Goal: Task Accomplishment & Management: Use online tool/utility

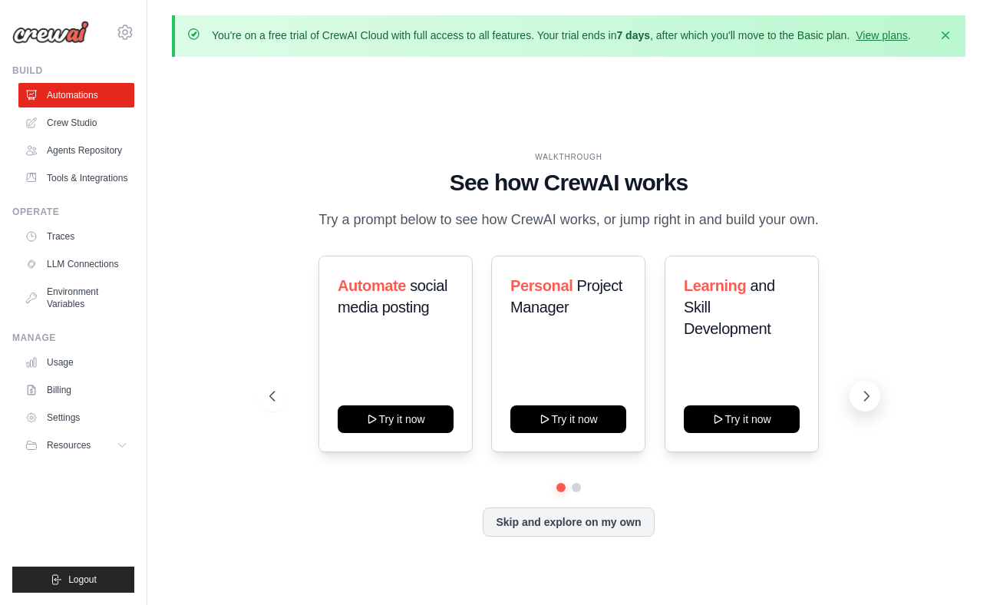
click at [859, 394] on icon at bounding box center [866, 395] width 15 height 15
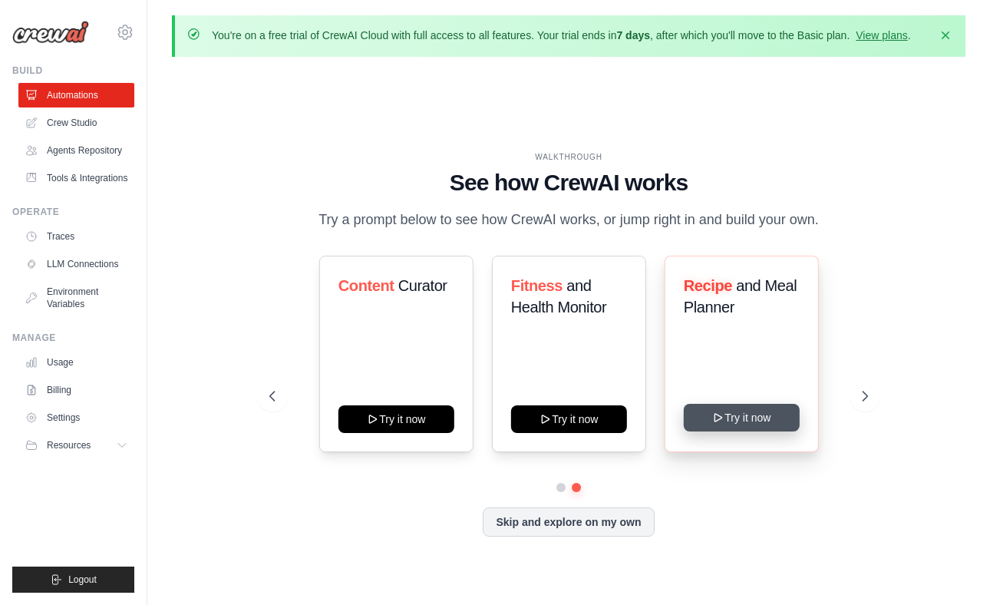
click at [723, 414] on icon at bounding box center [718, 417] width 12 height 12
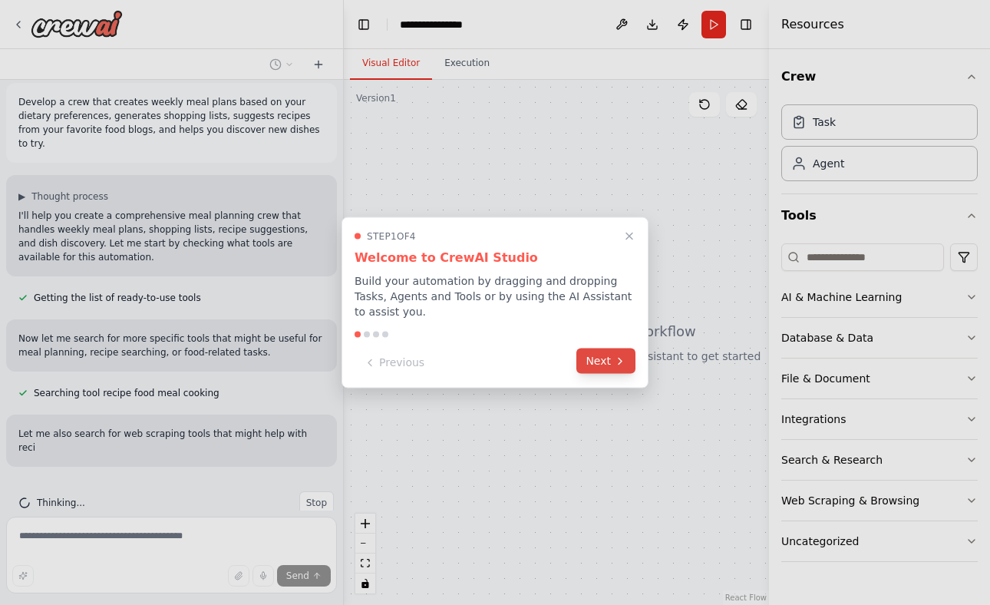
scroll to position [54, 0]
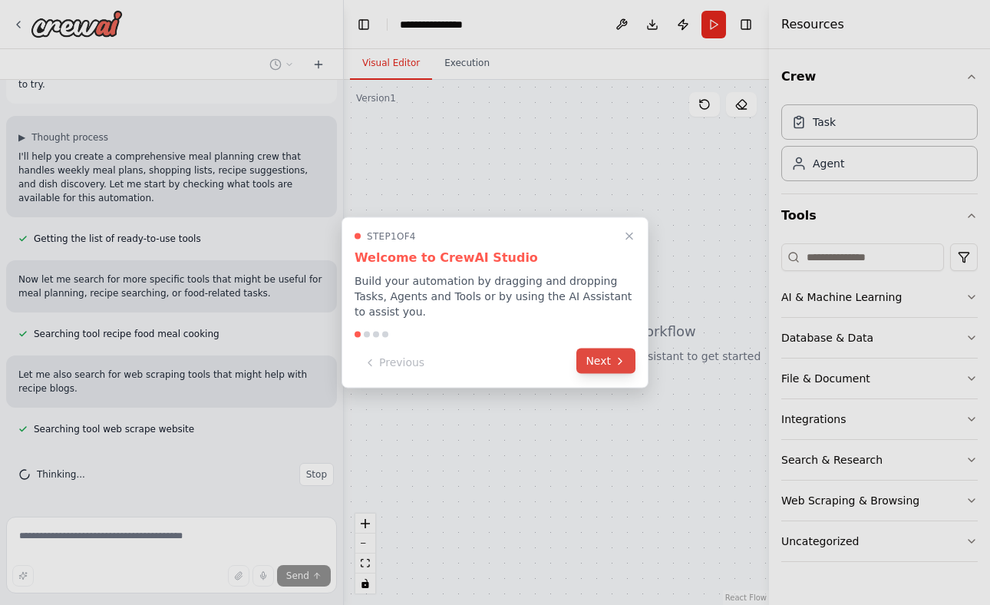
click at [606, 358] on button "Next" at bounding box center [605, 360] width 59 height 25
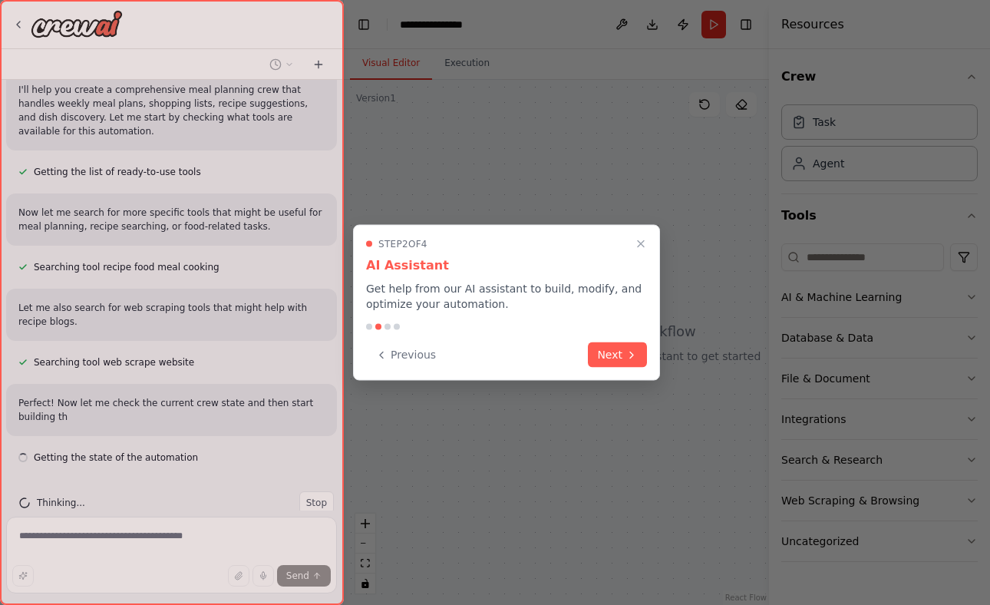
scroll to position [149, 0]
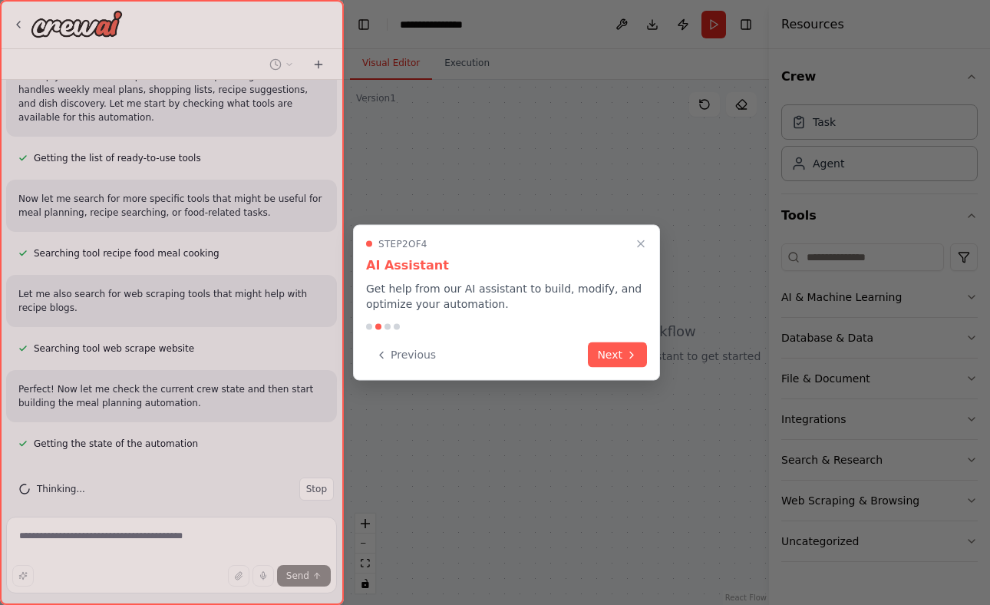
click at [606, 358] on button "Next" at bounding box center [617, 354] width 59 height 25
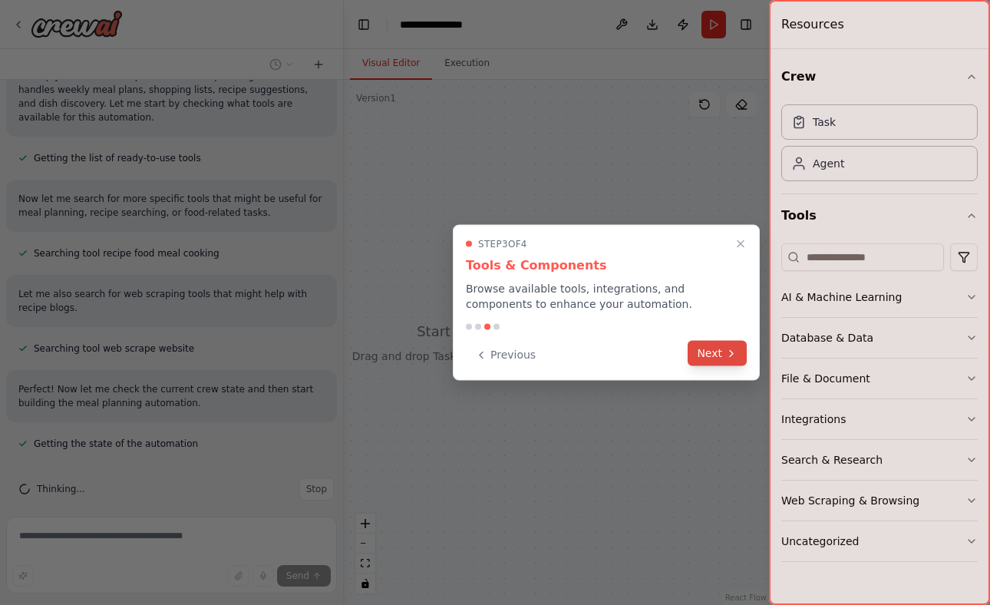
click at [725, 355] on icon at bounding box center [731, 353] width 12 height 12
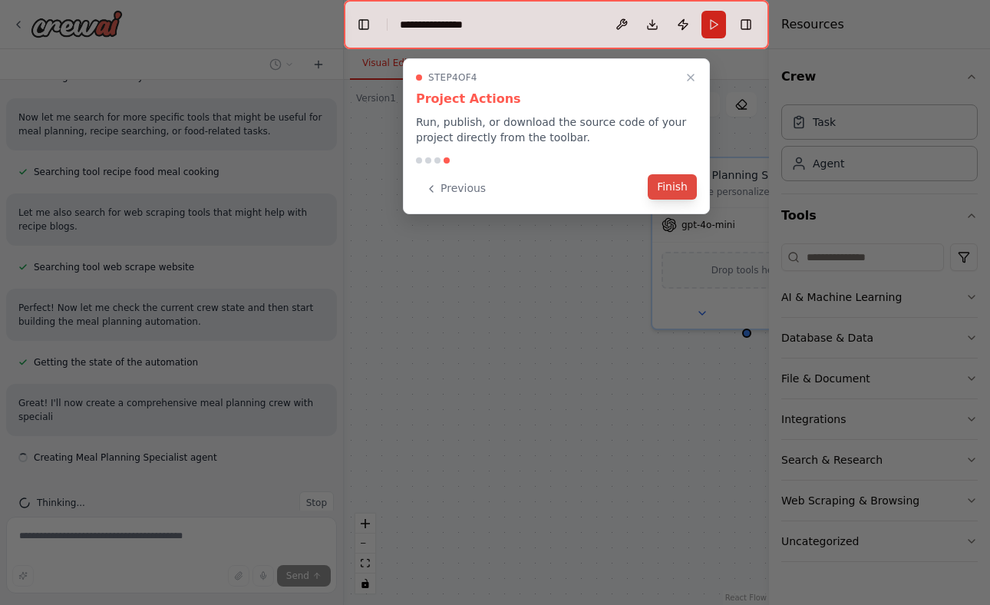
scroll to position [244, 0]
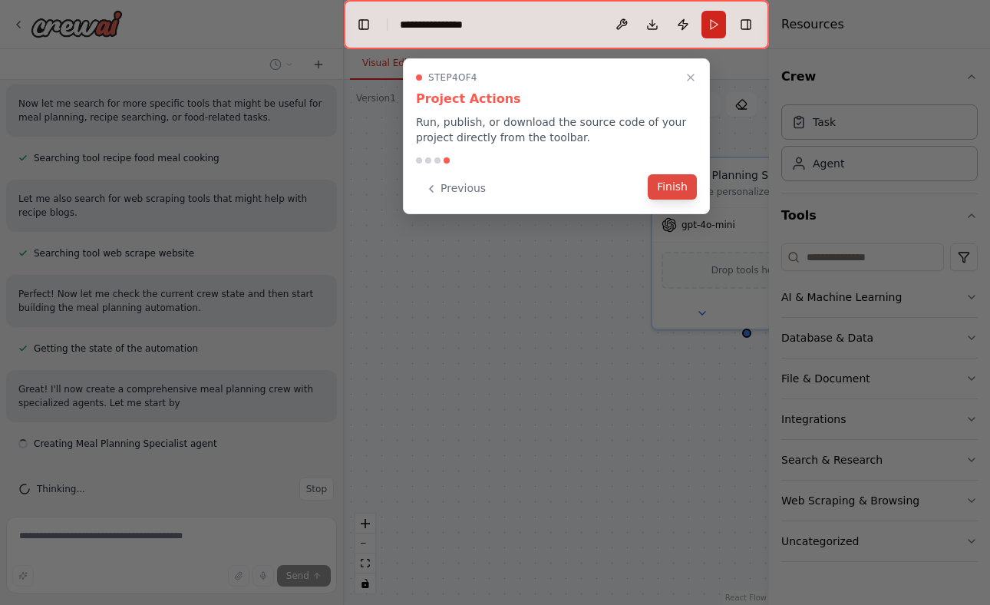
click at [664, 180] on button "Finish" at bounding box center [672, 186] width 49 height 25
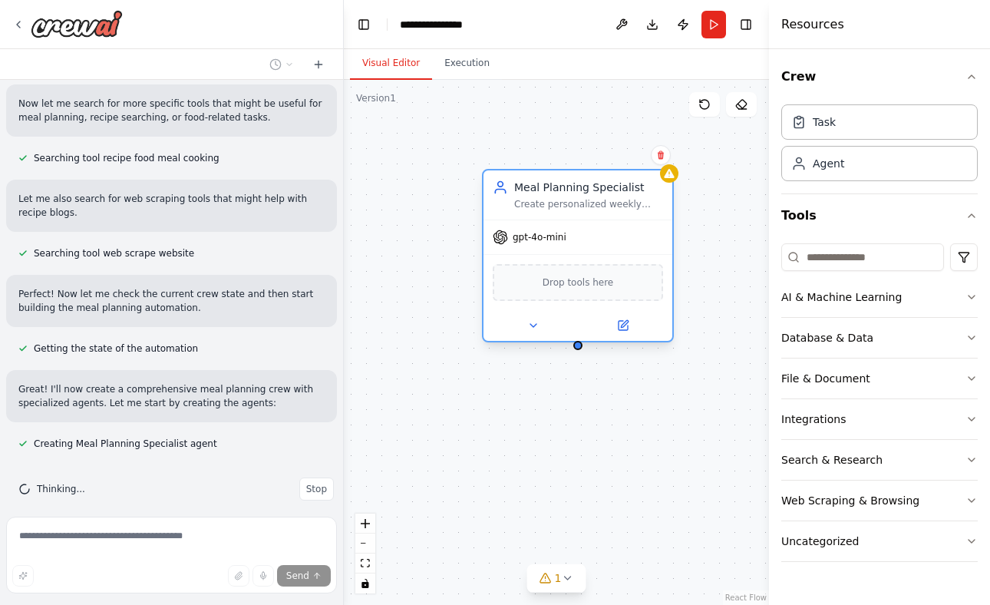
drag, startPoint x: 712, startPoint y: 182, endPoint x: 540, endPoint y: 200, distance: 172.8
click at [540, 200] on div "Meal Planning Specialist Create personalized weekly meal plans based on dietary…" at bounding box center [588, 195] width 149 height 31
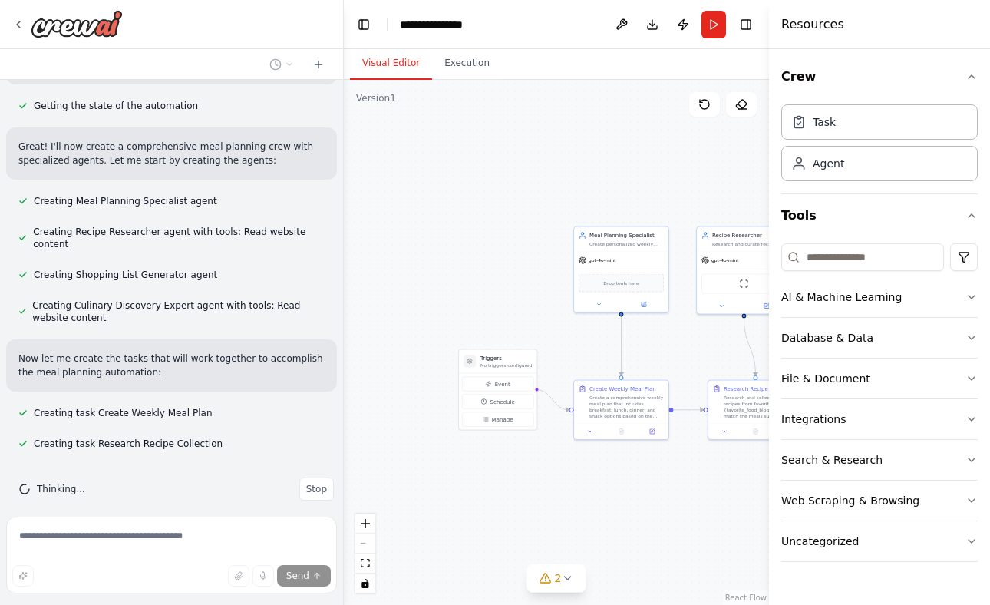
scroll to position [517, 0]
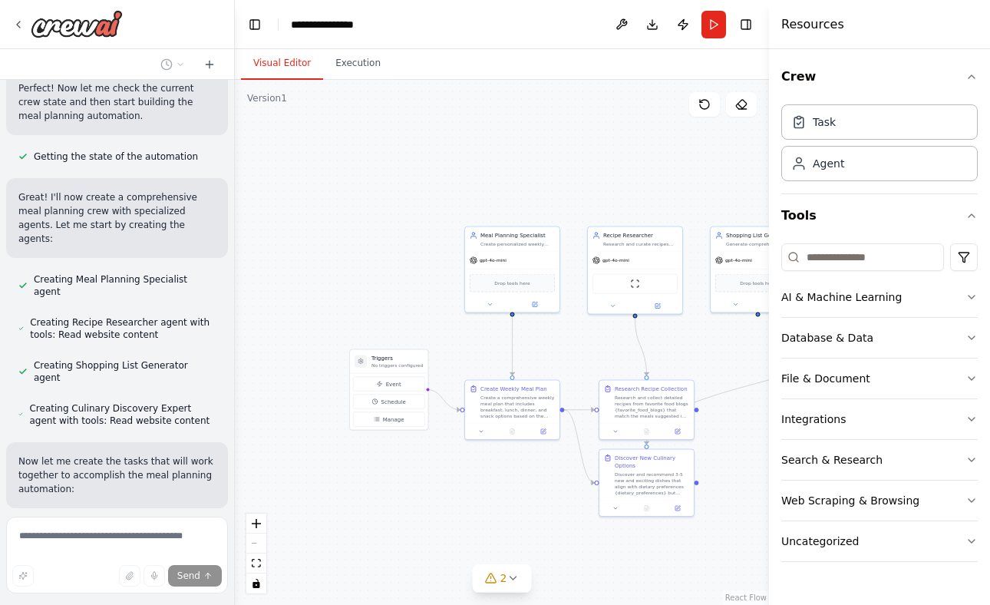
drag, startPoint x: 341, startPoint y: 284, endPoint x: 243, endPoint y: 281, distance: 97.5
click at [243, 280] on div "Develop a crew that creates weekly meal plans based on your dietary preferences…" at bounding box center [495, 302] width 990 height 605
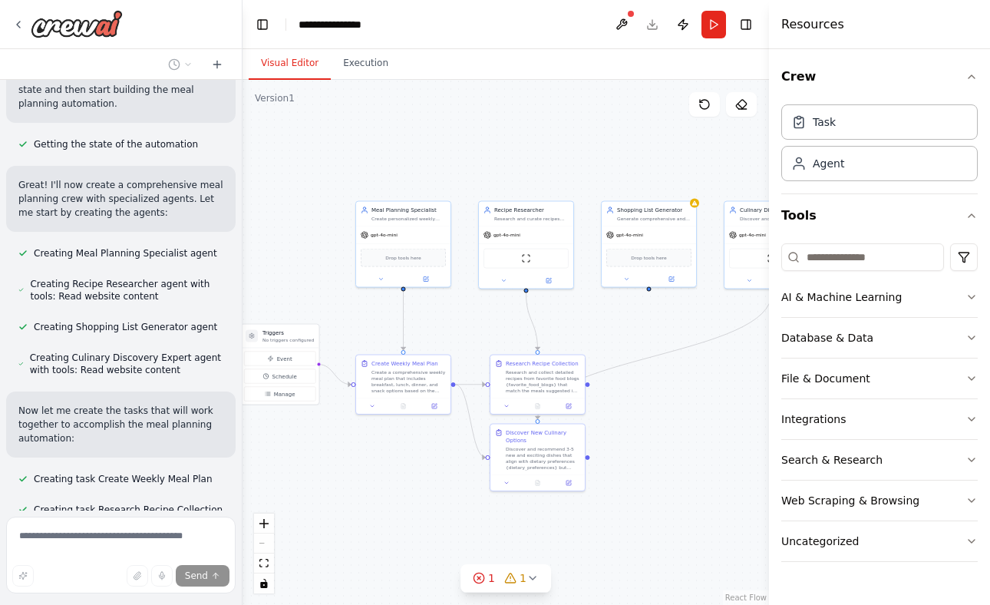
drag, startPoint x: 575, startPoint y: 342, endPoint x: 459, endPoint y: 319, distance: 118.0
click at [459, 319] on div ".deletable-edge-delete-btn { width: 20px; height: 20px; border: 0px solid #ffff…" at bounding box center [506, 342] width 527 height 525
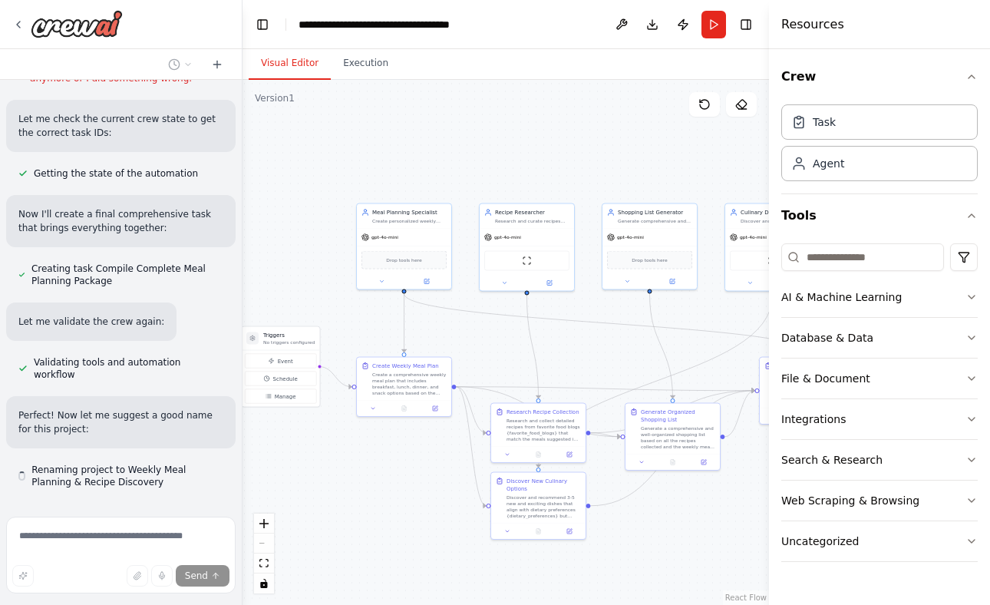
scroll to position [1277, 0]
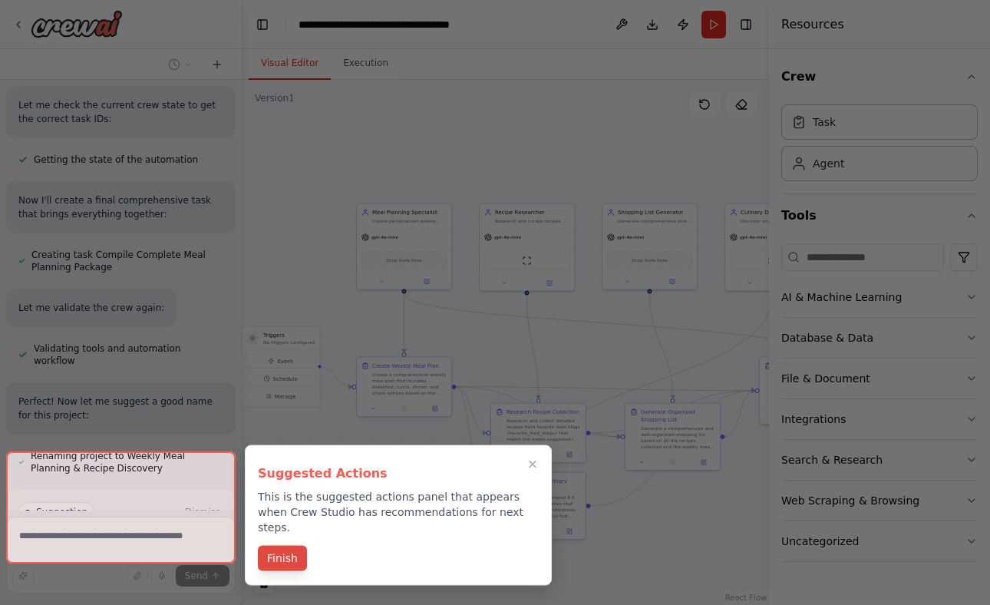
click at [292, 550] on button "Finish" at bounding box center [282, 558] width 49 height 25
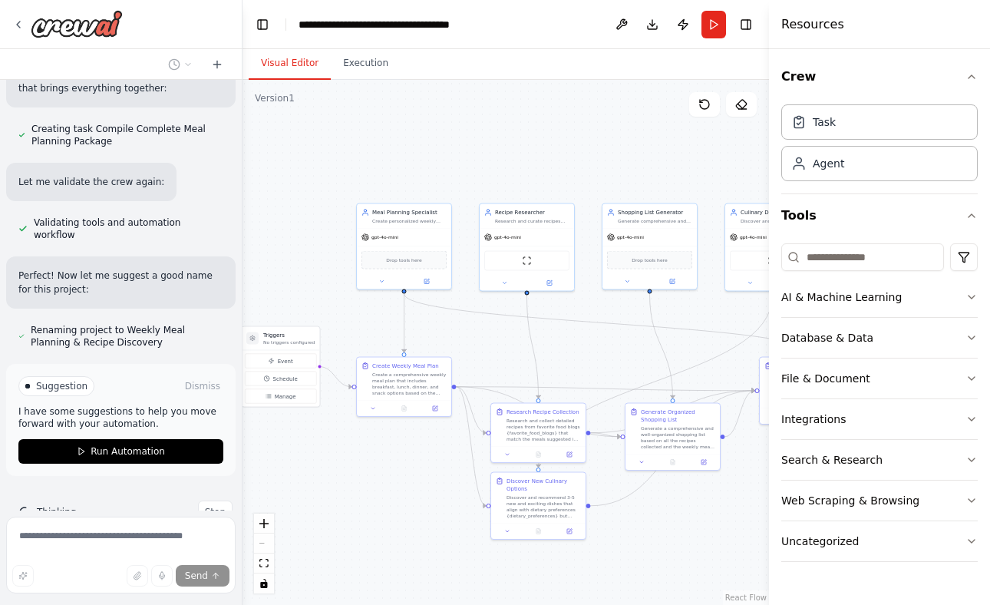
scroll to position [1402, 0]
click at [140, 447] on span "Run Automation" at bounding box center [128, 453] width 74 height 12
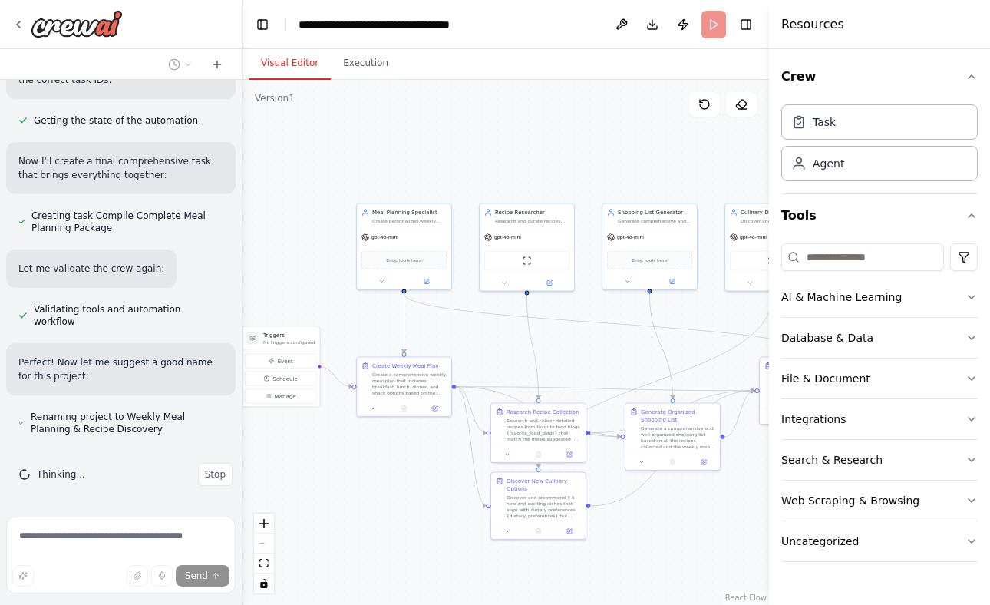
scroll to position [1277, 0]
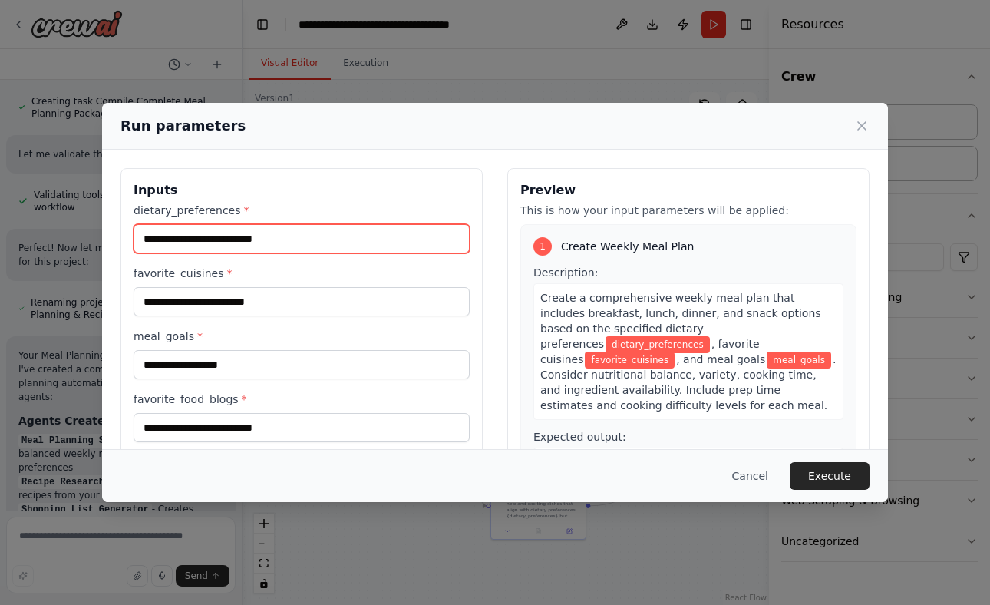
click at [279, 242] on input "dietary_preferences *" at bounding box center [302, 238] width 336 height 29
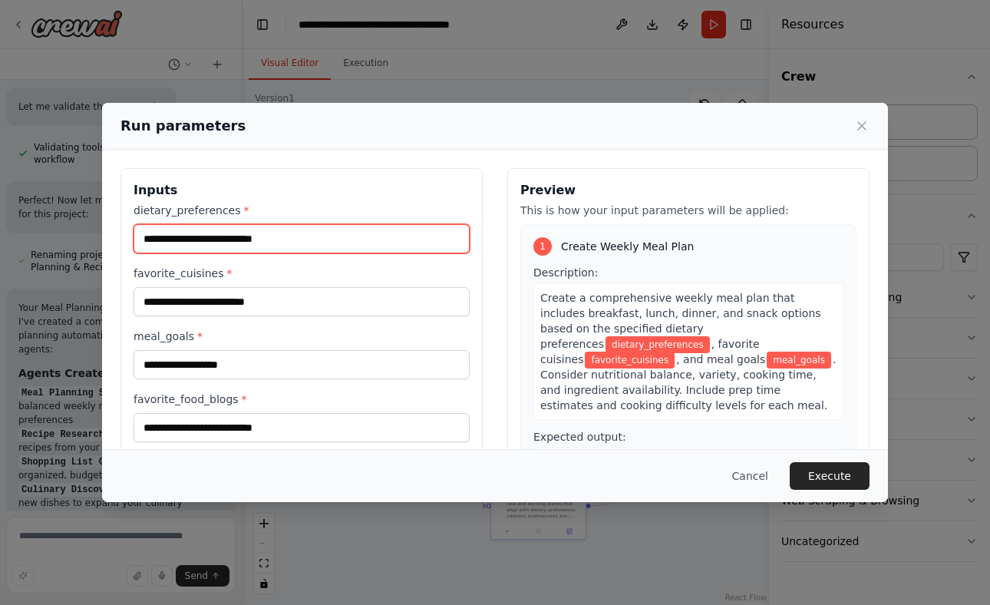
click at [268, 243] on input "dietary_preferences *" at bounding box center [302, 238] width 336 height 29
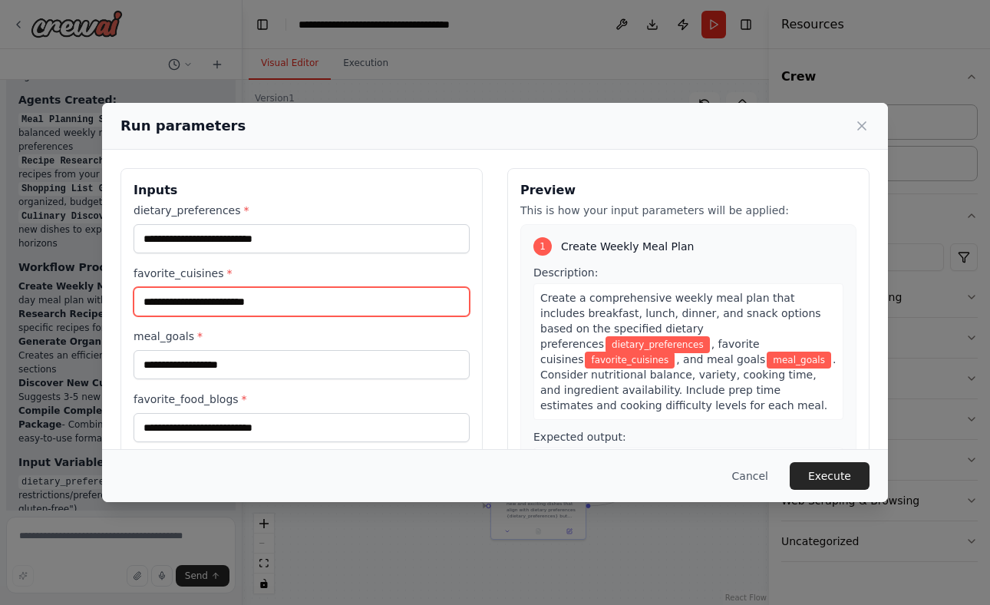
click at [222, 303] on input "favorite_cuisines *" at bounding box center [302, 301] width 336 height 29
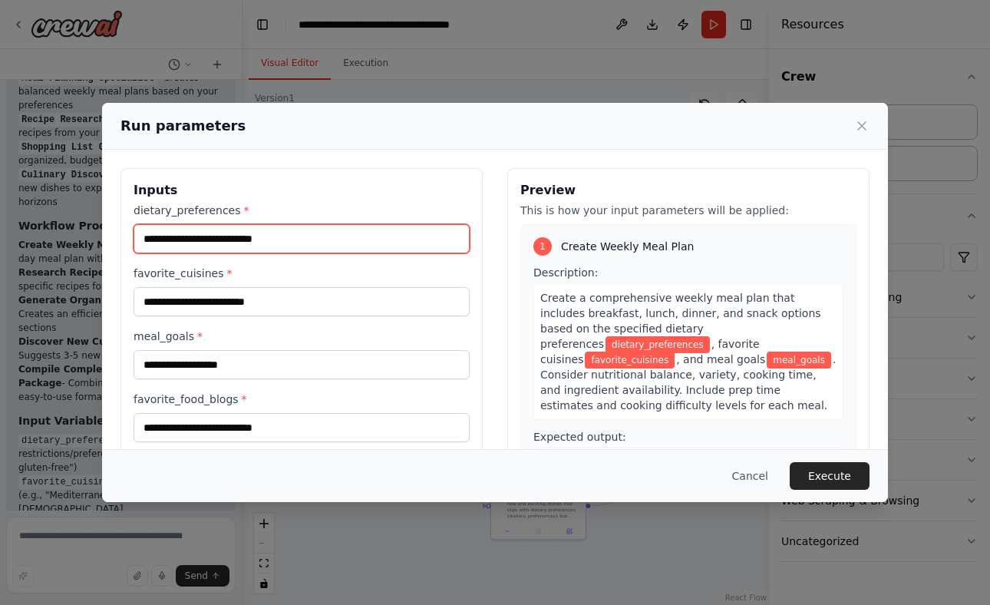
click at [231, 239] on input "dietary_preferences *" at bounding box center [302, 238] width 336 height 29
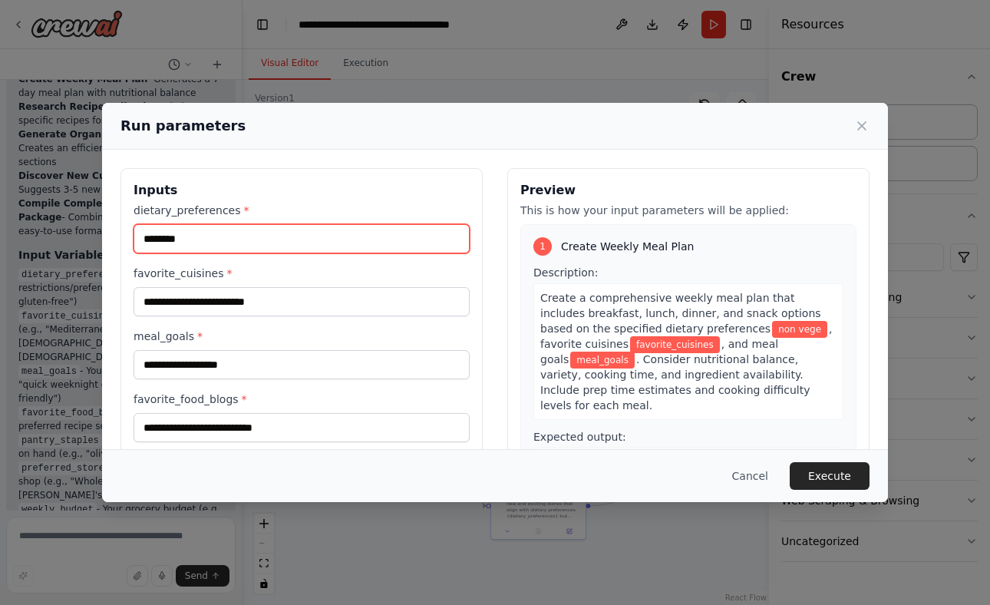
scroll to position [1973, 0]
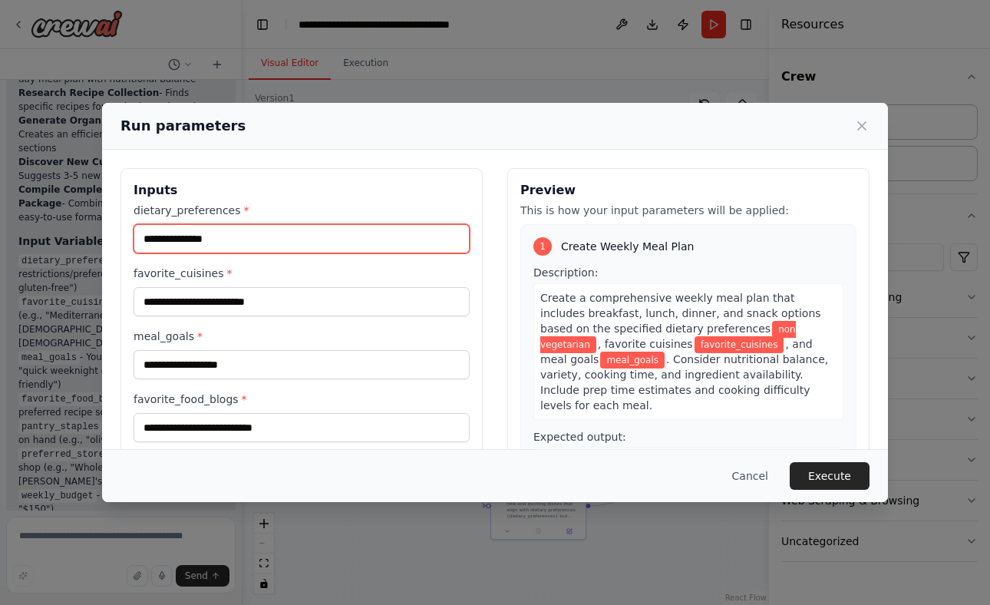
type input "**********"
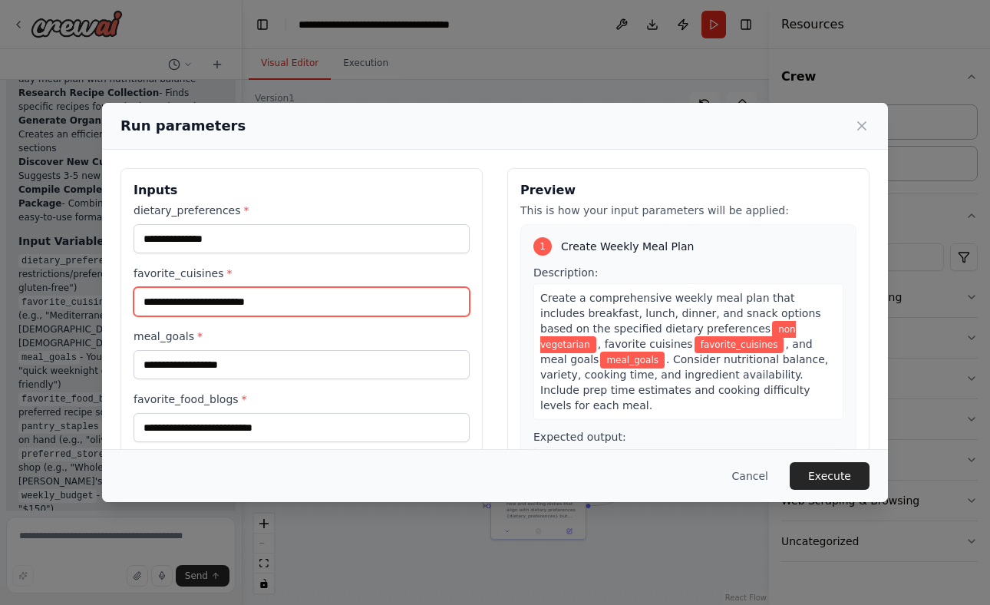
drag, startPoint x: 231, startPoint y: 239, endPoint x: 200, endPoint y: 298, distance: 66.6
click at [200, 298] on input "favorite_cuisines *" at bounding box center [302, 301] width 336 height 29
type input "*"
type input "******"
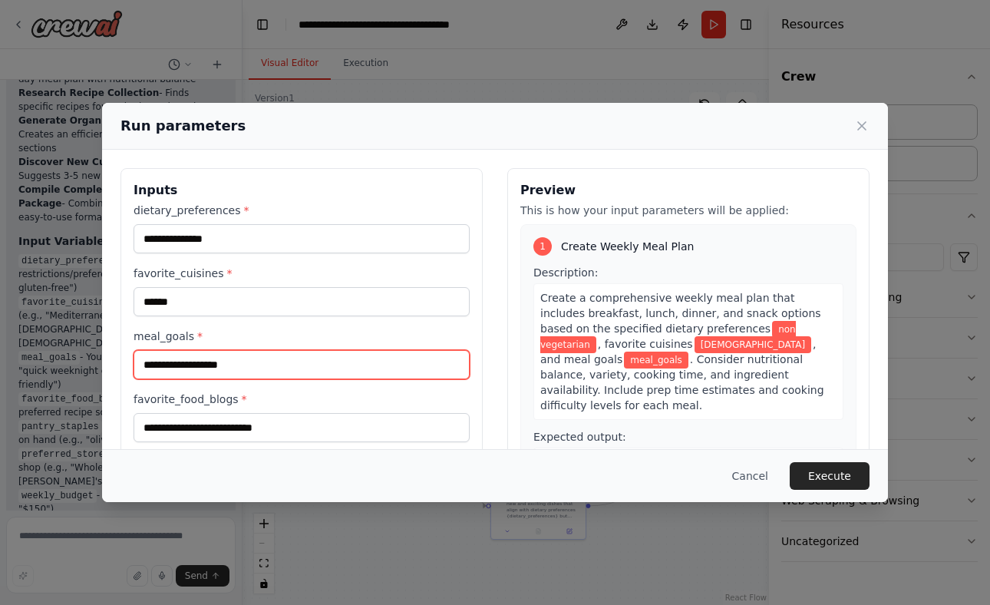
click at [188, 354] on input "meal_goals *" at bounding box center [302, 364] width 336 height 29
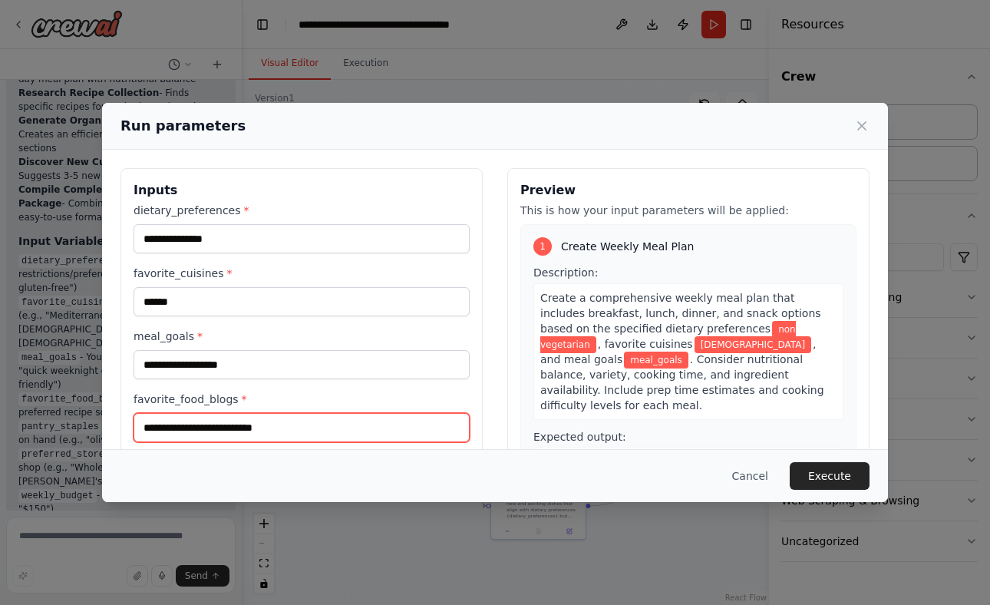
click at [188, 430] on input "favorite_food_blogs *" at bounding box center [302, 427] width 336 height 29
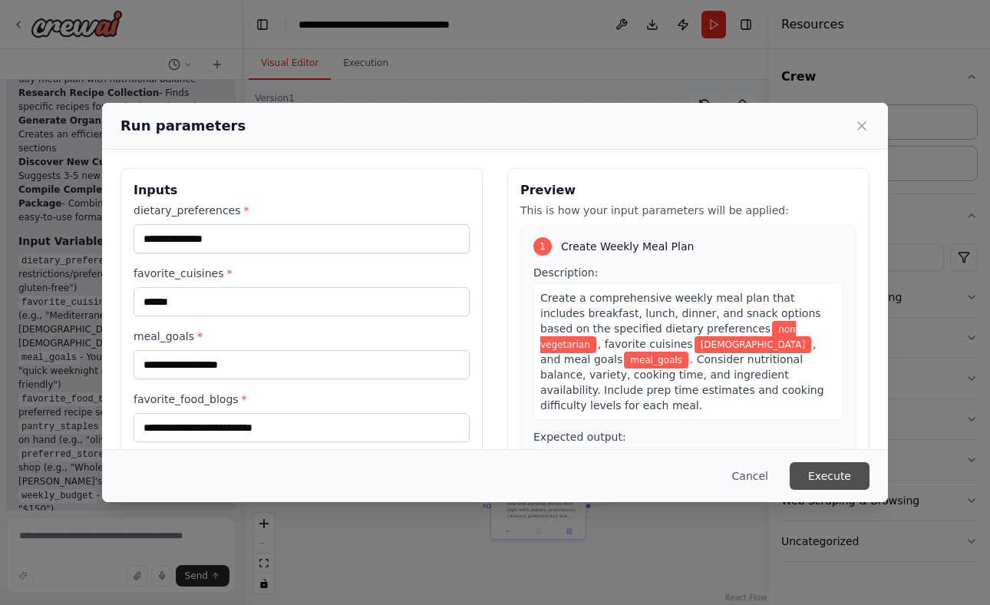
click at [847, 479] on button "Execute" at bounding box center [830, 476] width 80 height 28
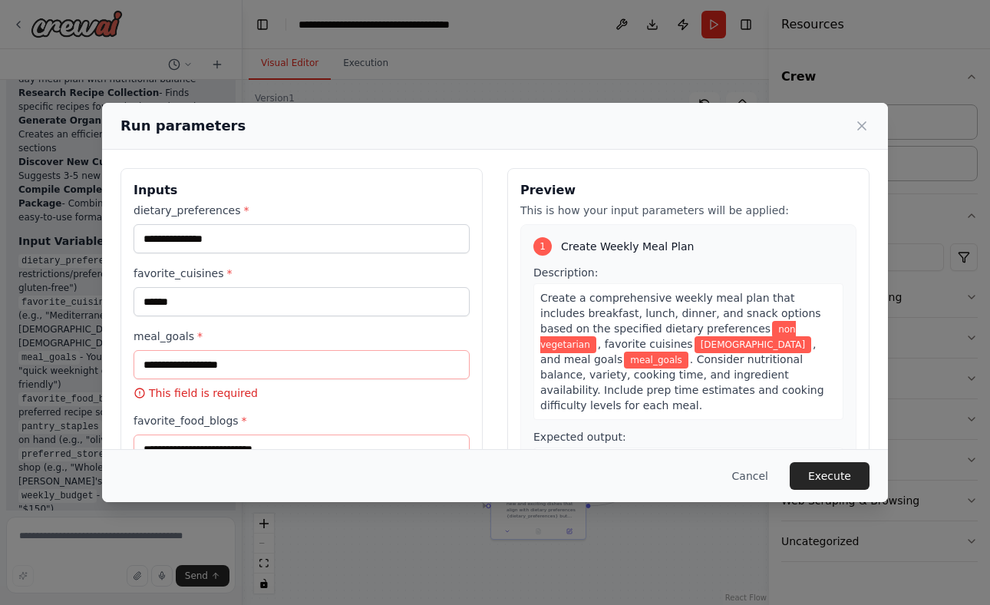
scroll to position [0, 0]
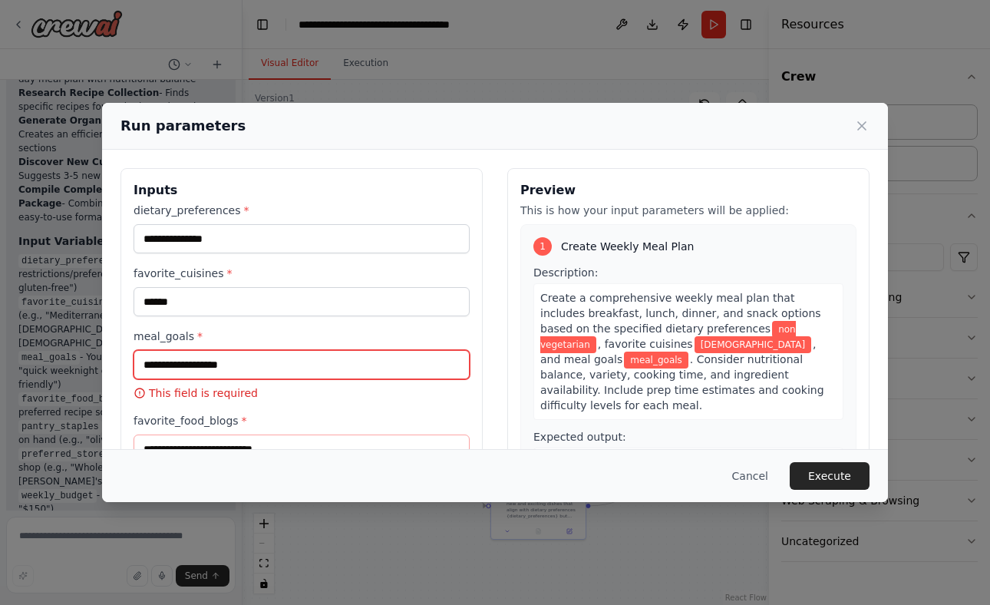
click at [204, 355] on input "meal_goals *" at bounding box center [302, 364] width 336 height 29
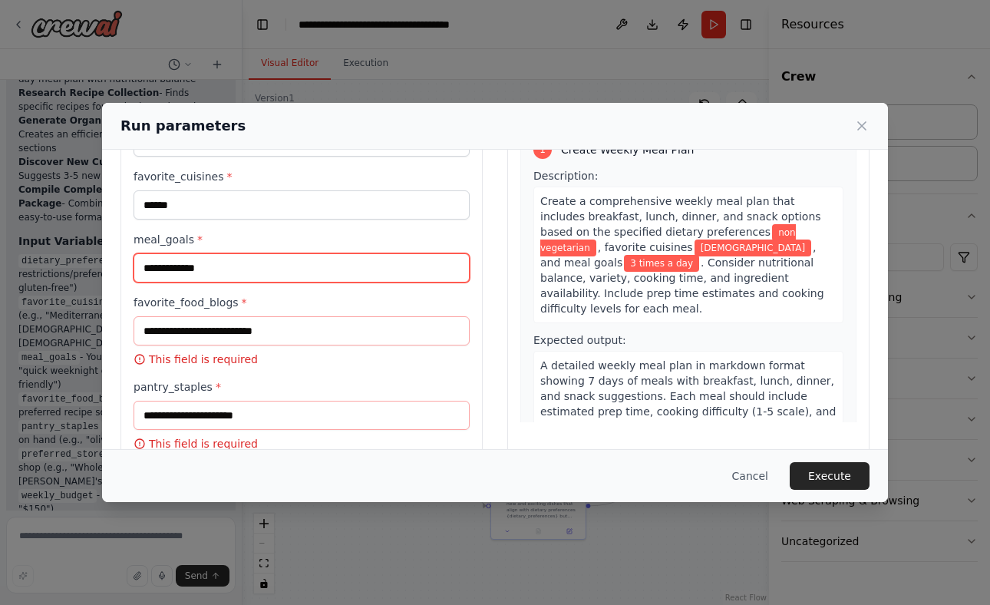
scroll to position [97, 0]
type input "**********"
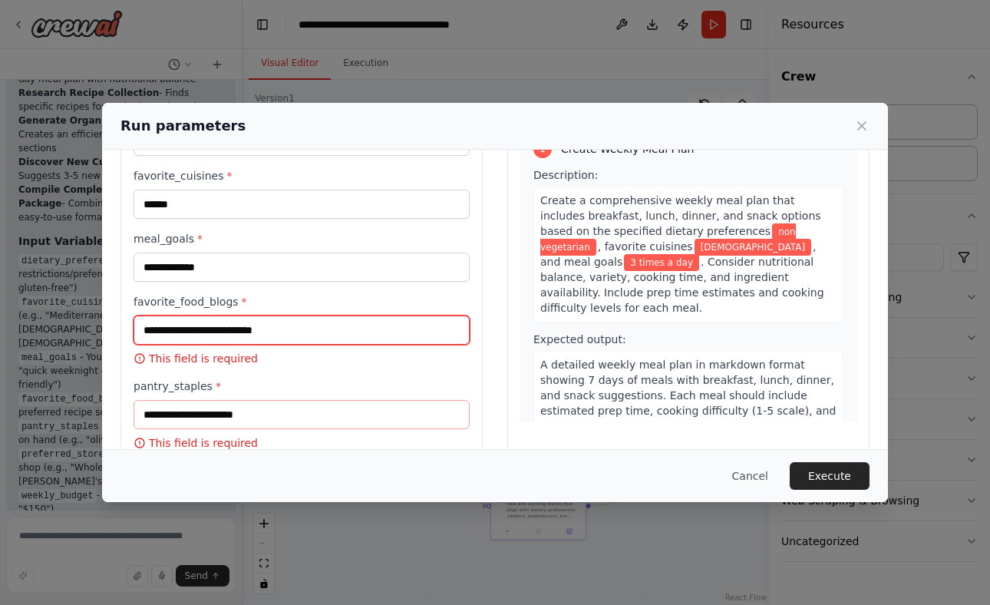
click at [216, 337] on input "favorite_food_blogs *" at bounding box center [302, 329] width 336 height 29
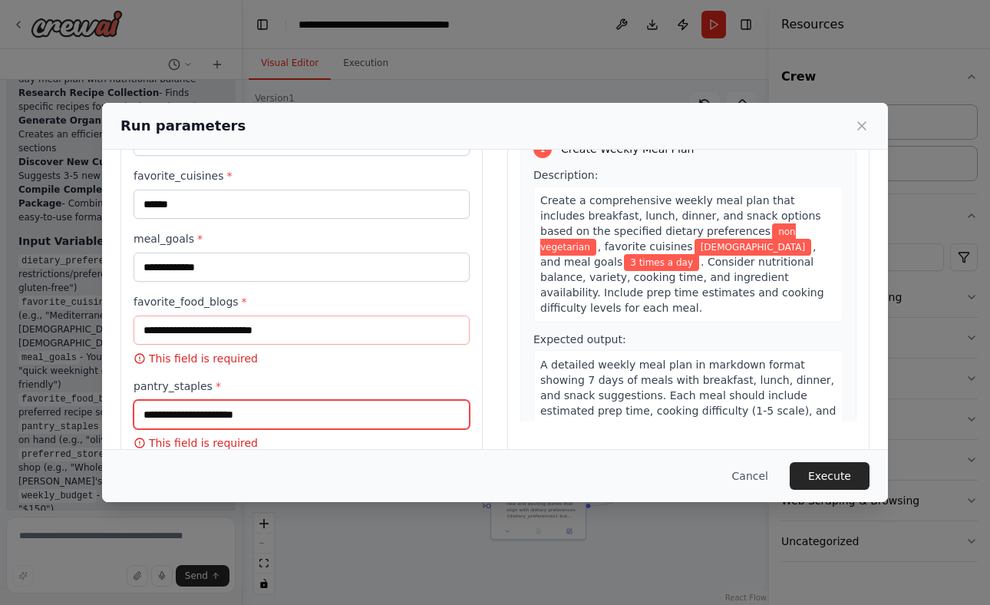
click at [198, 410] on input "pantry_staples *" at bounding box center [302, 414] width 336 height 29
type input "**********"
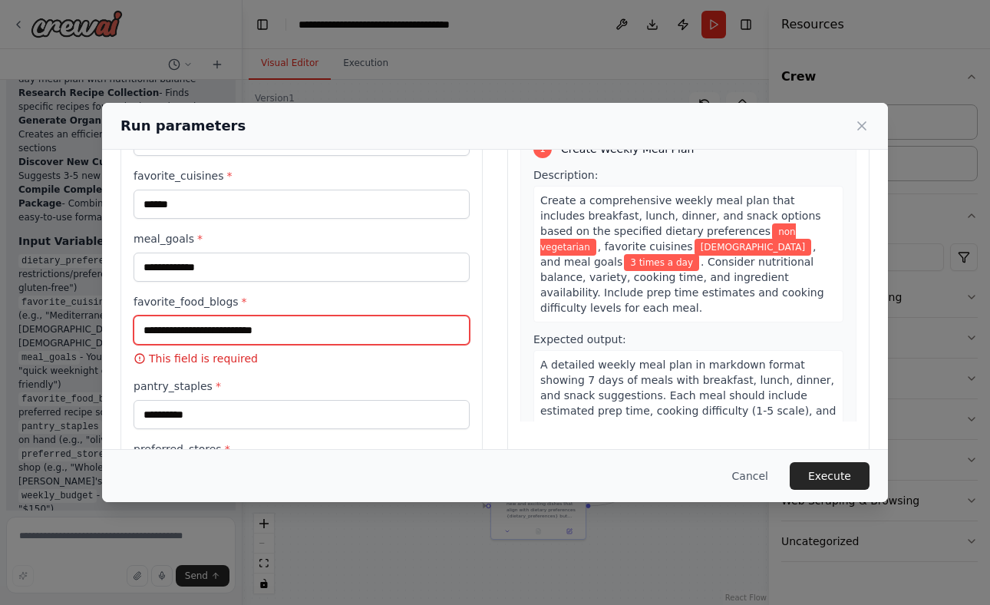
click at [213, 315] on input "favorite_food_blogs *" at bounding box center [302, 329] width 336 height 29
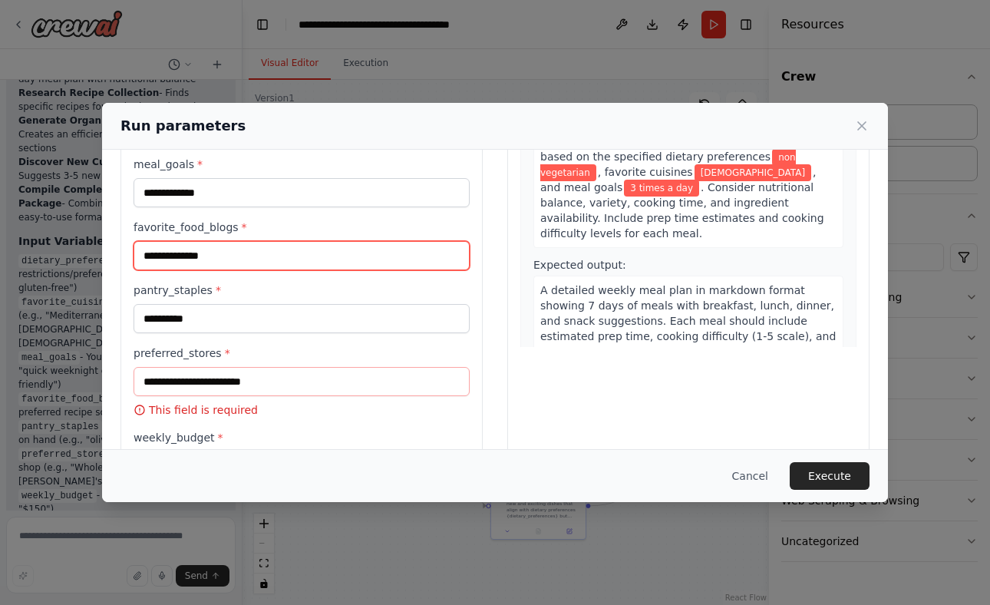
scroll to position [211, 0]
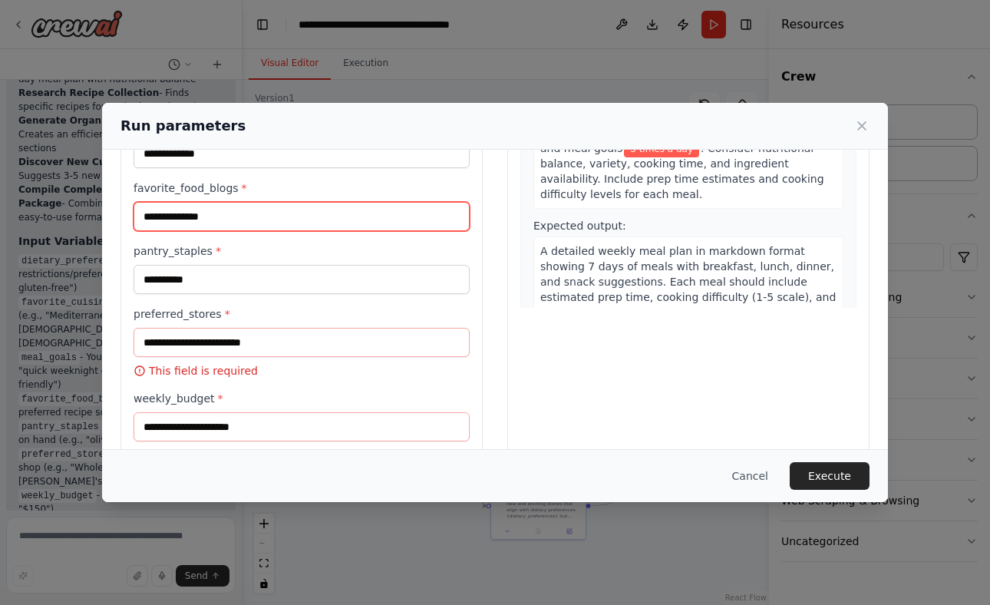
type input "**********"
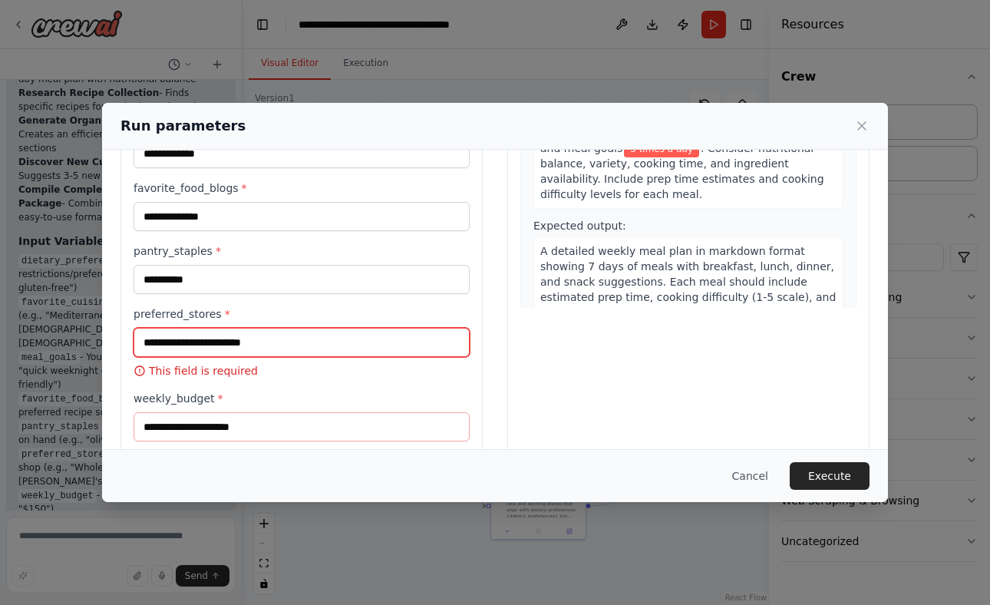
click at [190, 345] on input "preferred_stores *" at bounding box center [302, 342] width 336 height 29
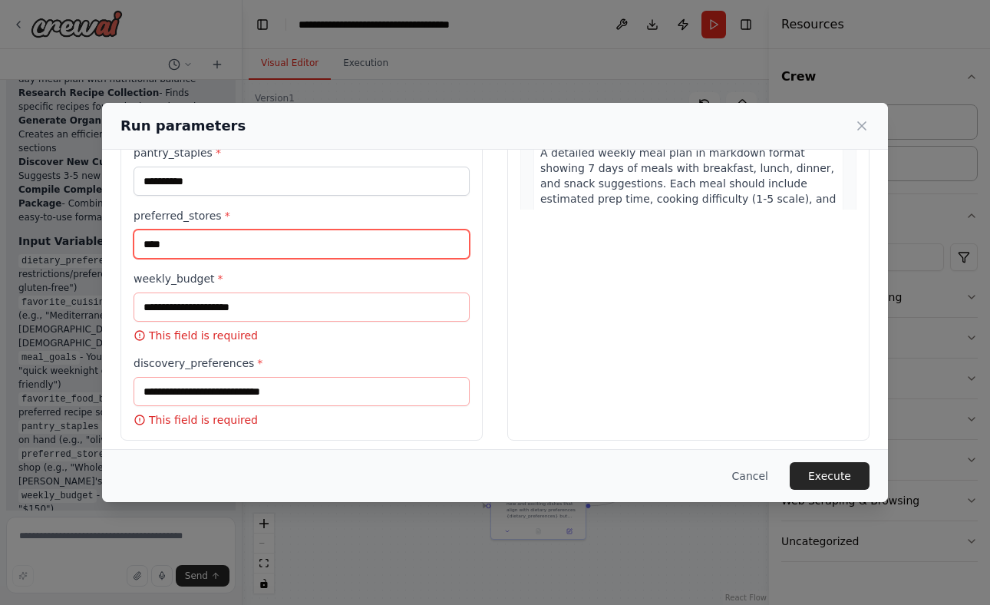
scroll to position [316, 0]
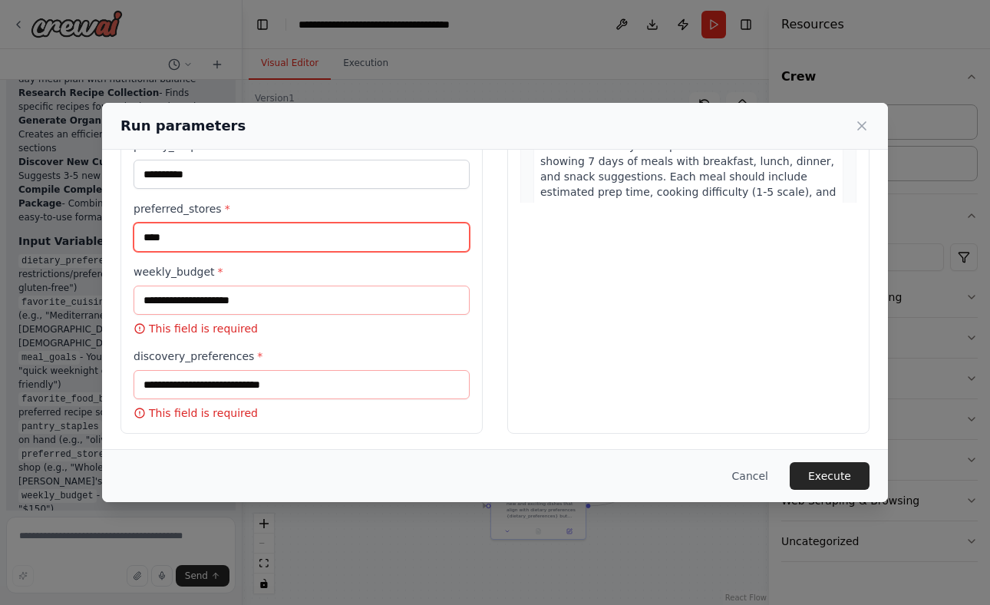
type input "****"
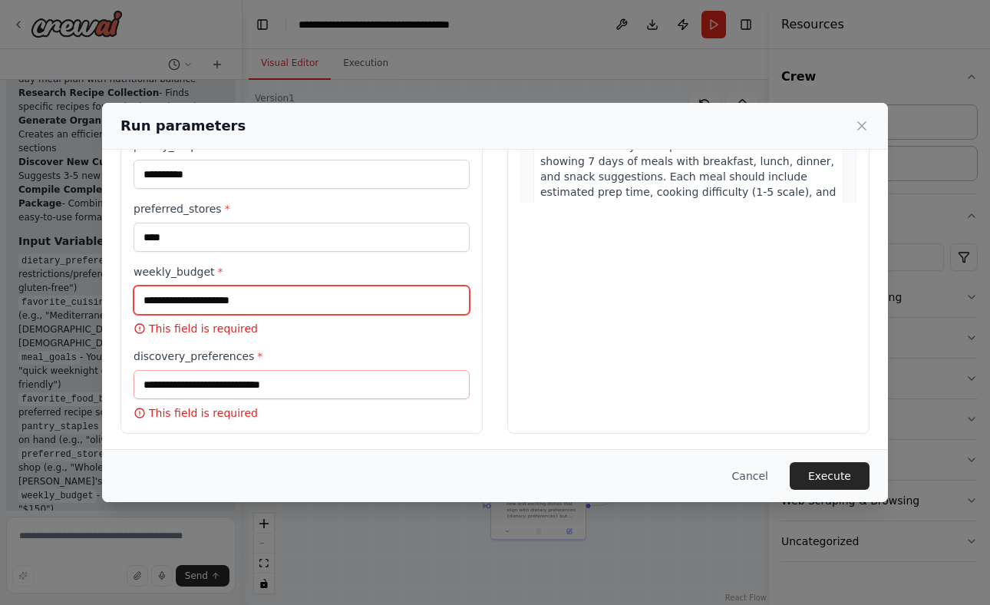
click at [209, 298] on input "weekly_budget *" at bounding box center [302, 300] width 336 height 29
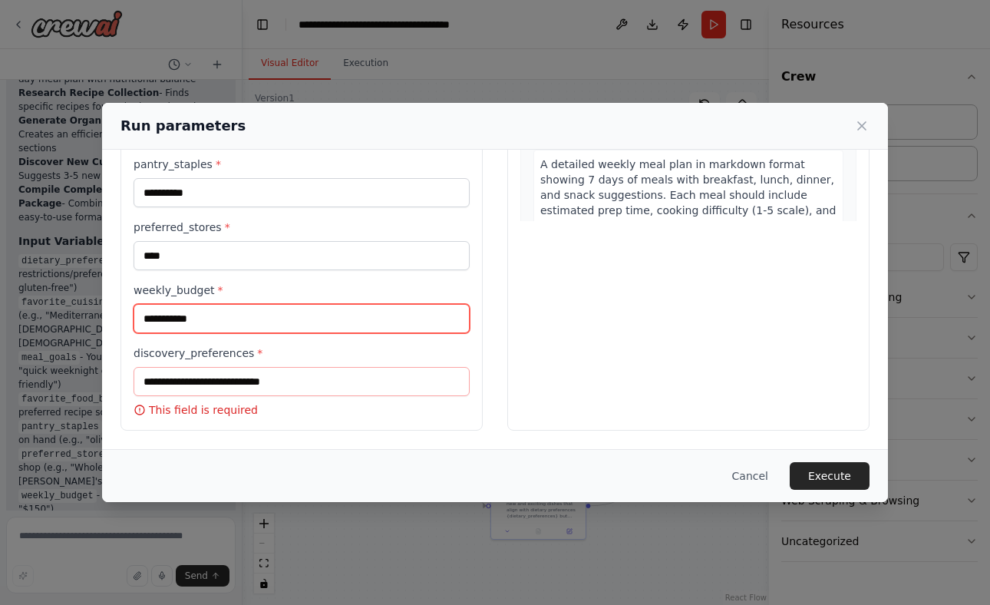
type input "**********"
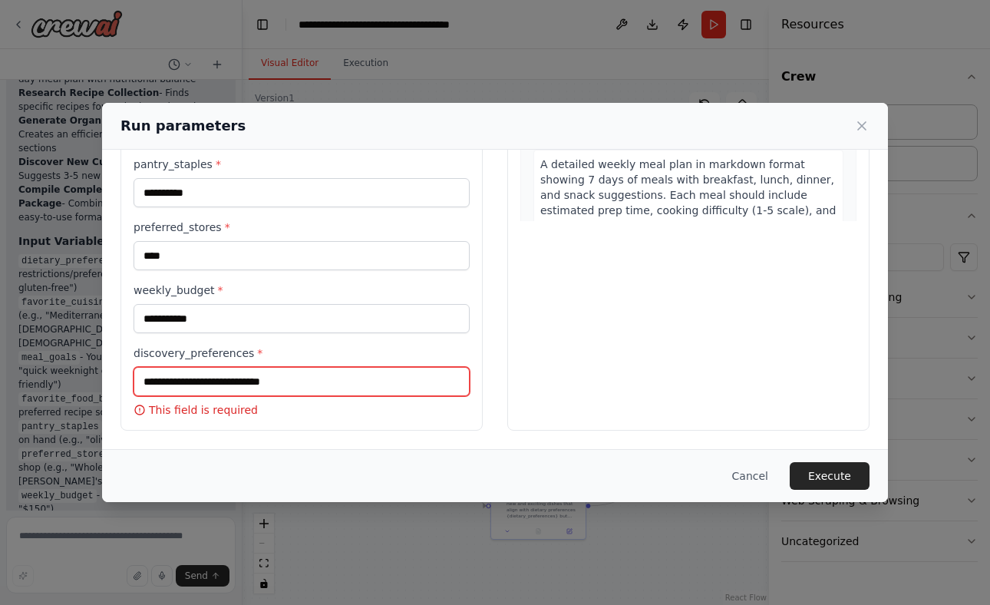
click at [186, 379] on input "discovery_preferences *" at bounding box center [302, 381] width 336 height 29
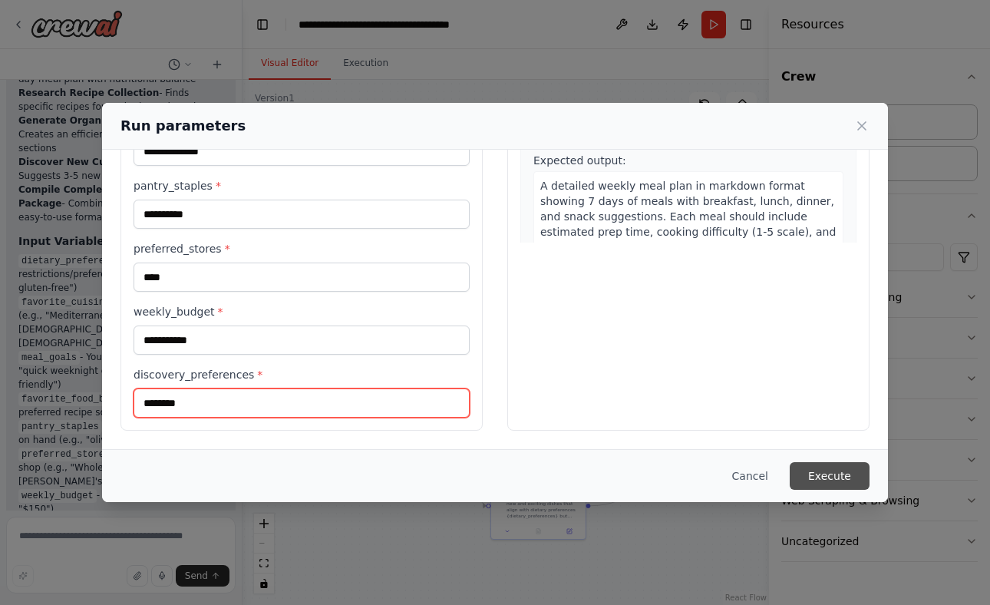
type input "********"
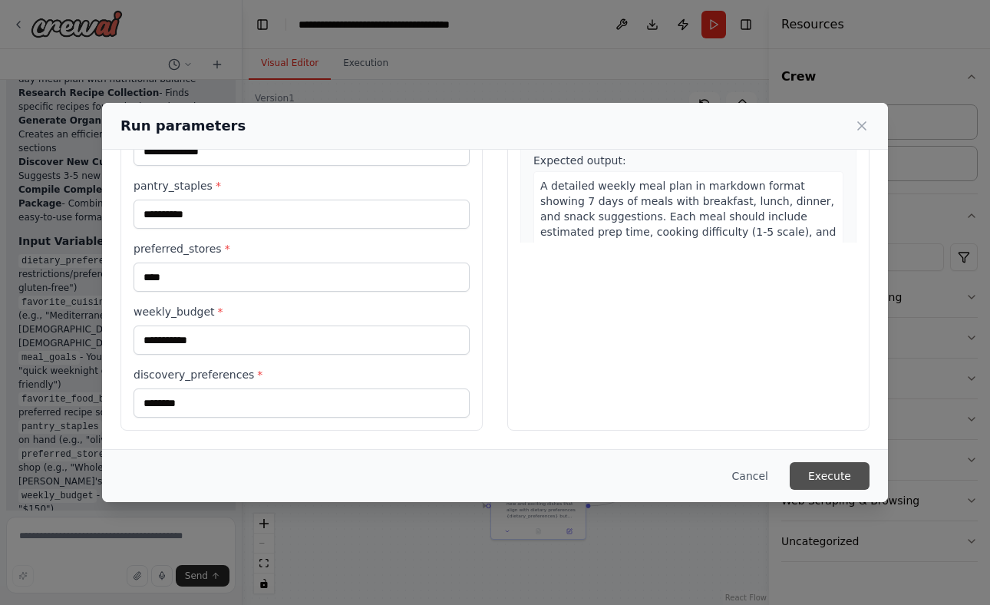
click at [819, 472] on button "Execute" at bounding box center [830, 476] width 80 height 28
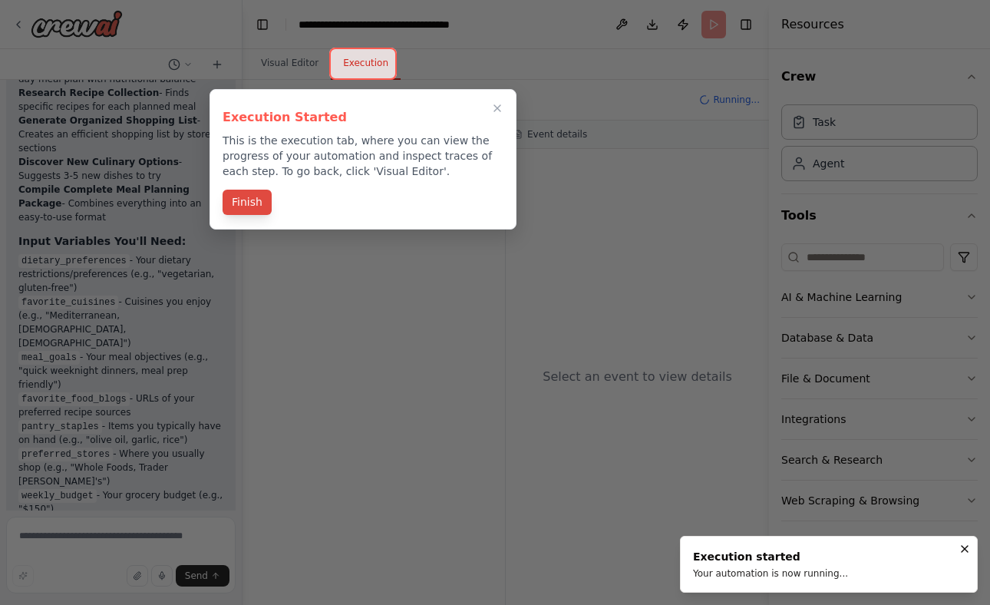
click at [246, 197] on button "Finish" at bounding box center [247, 202] width 49 height 25
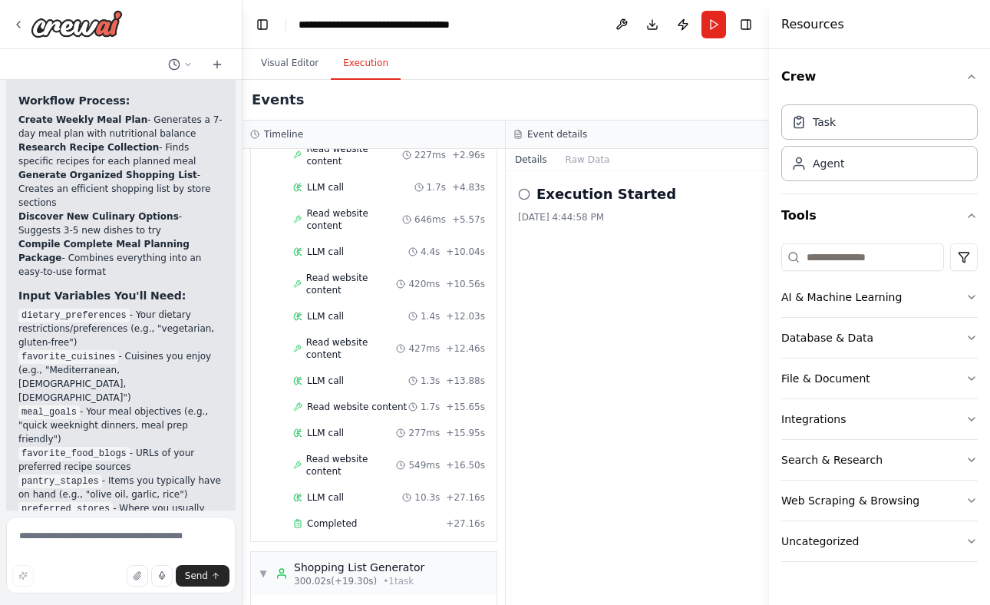
scroll to position [0, 0]
click at [971, 292] on icon "button" at bounding box center [972, 297] width 12 height 12
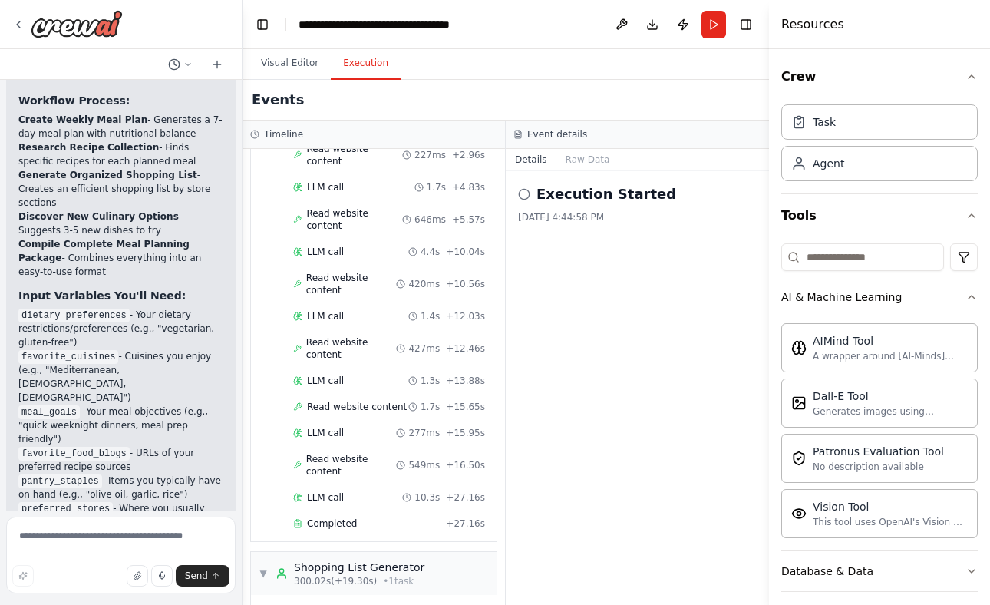
click at [938, 291] on button "AI & Machine Learning" at bounding box center [879, 297] width 197 height 40
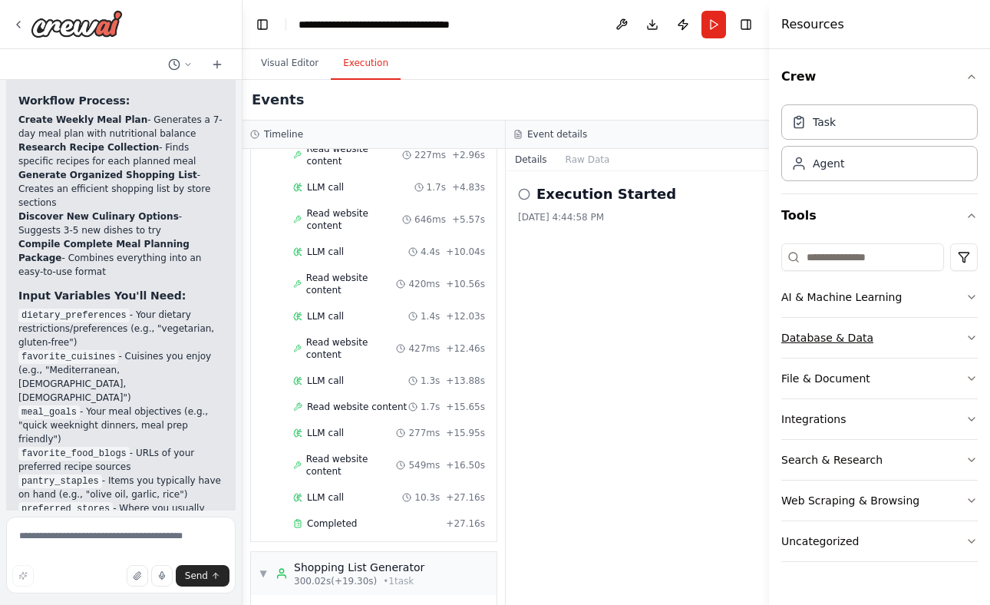
click at [932, 343] on button "Database & Data" at bounding box center [879, 338] width 197 height 40
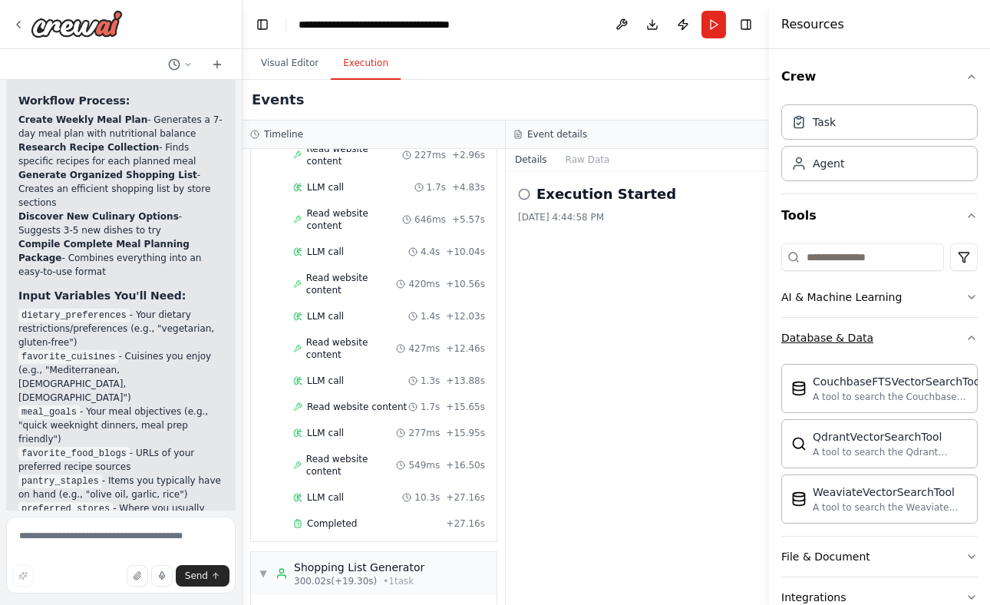
click at [932, 343] on button "Database & Data" at bounding box center [879, 338] width 197 height 40
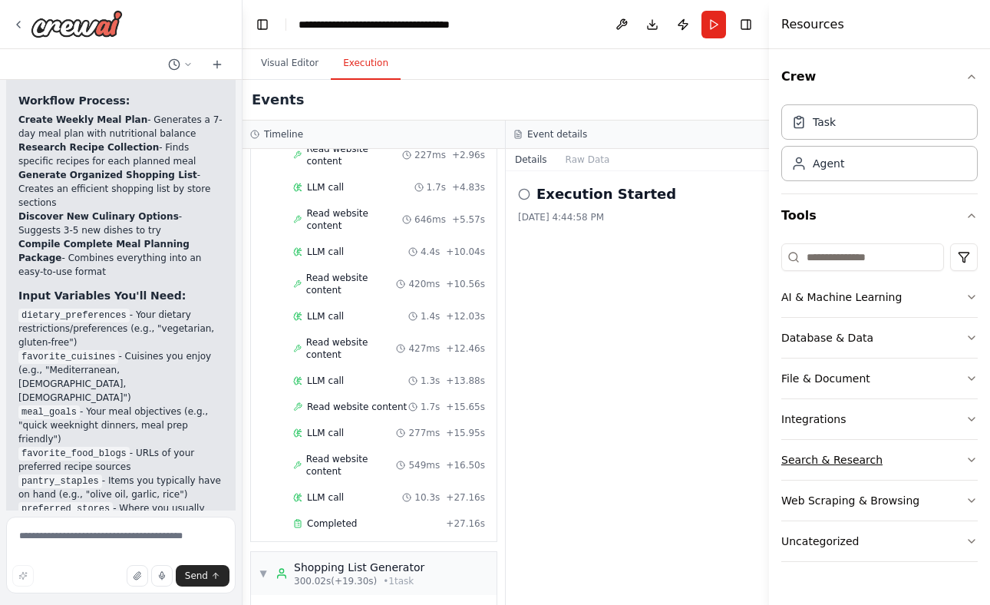
click at [893, 460] on button "Search & Research" at bounding box center [879, 460] width 197 height 40
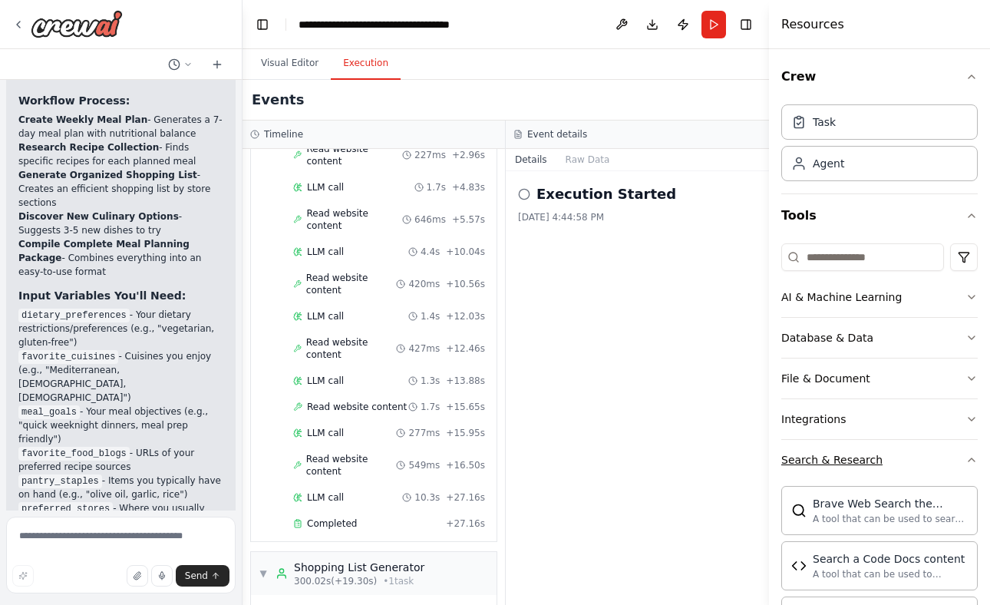
click at [949, 456] on button "Search & Research" at bounding box center [879, 460] width 197 height 40
